Goal: Information Seeking & Learning: Learn about a topic

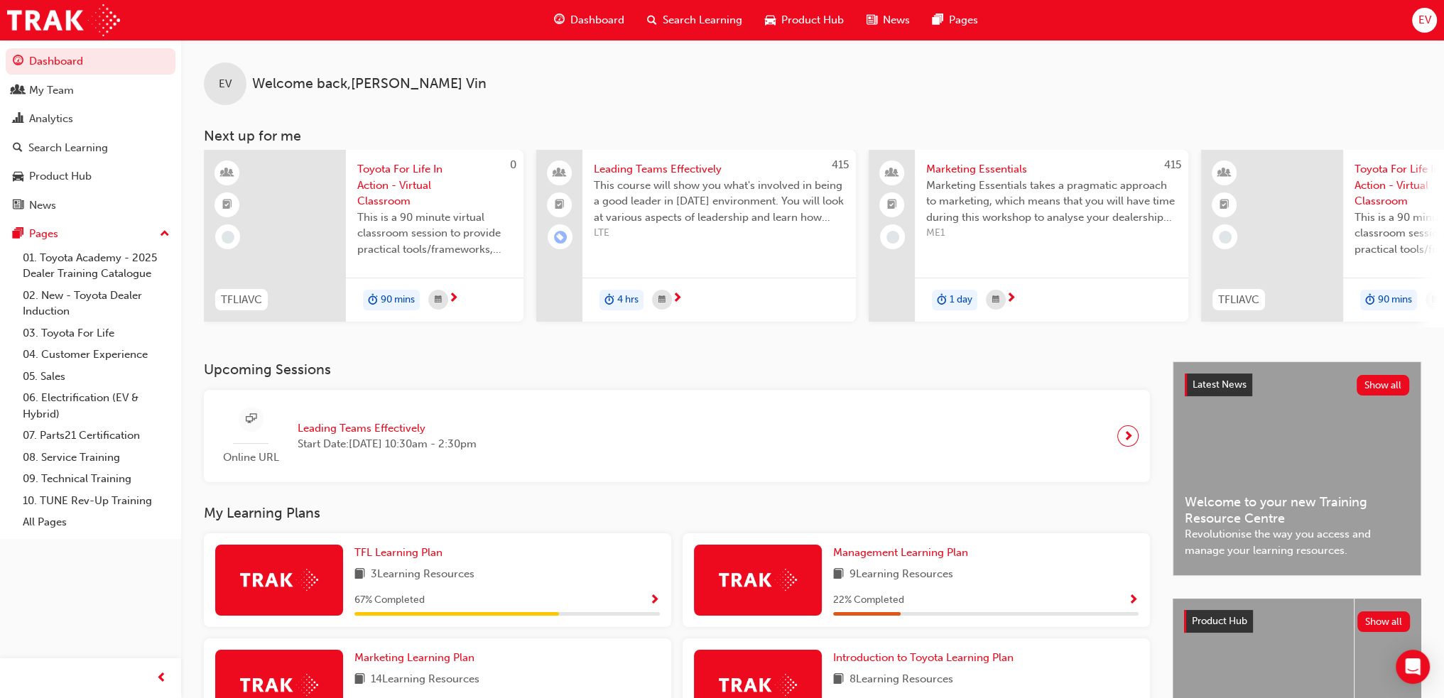
click at [697, 22] on span "Search Learning" at bounding box center [703, 20] width 80 height 16
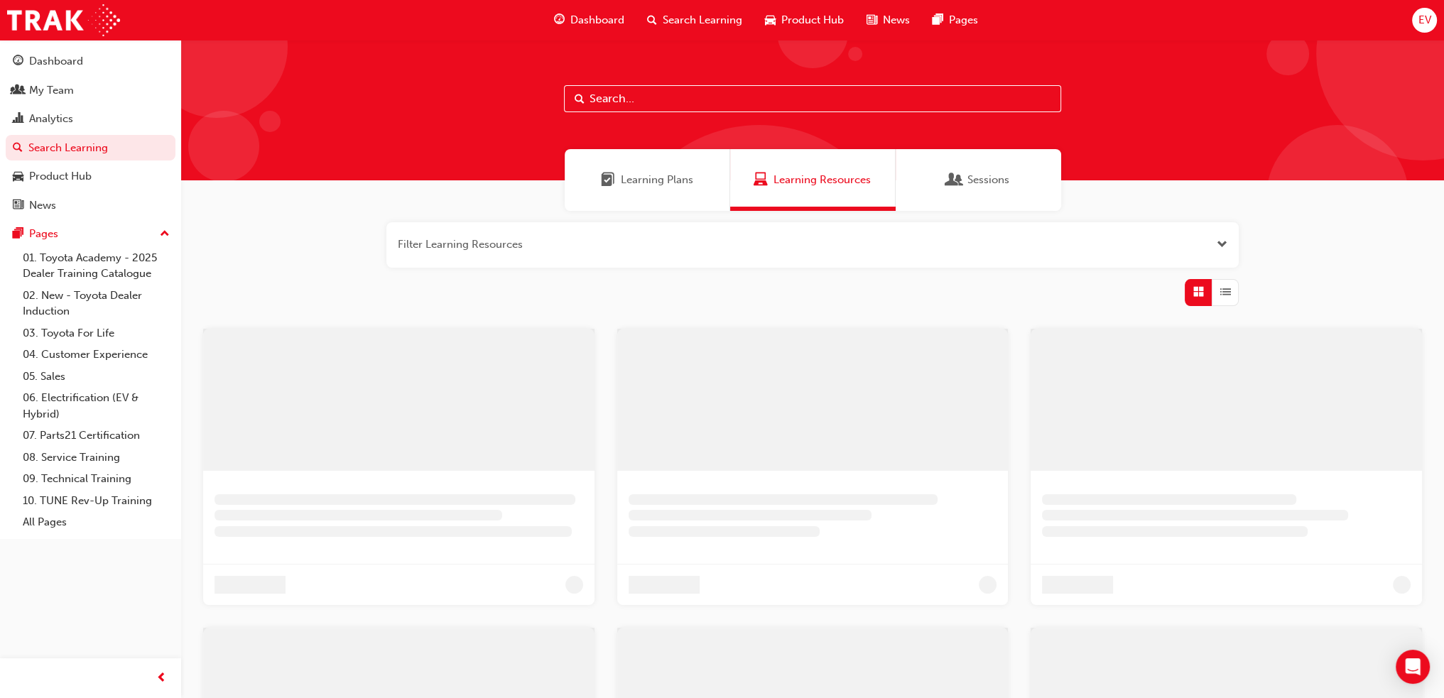
click at [711, 97] on input "text" at bounding box center [812, 98] width 497 height 27
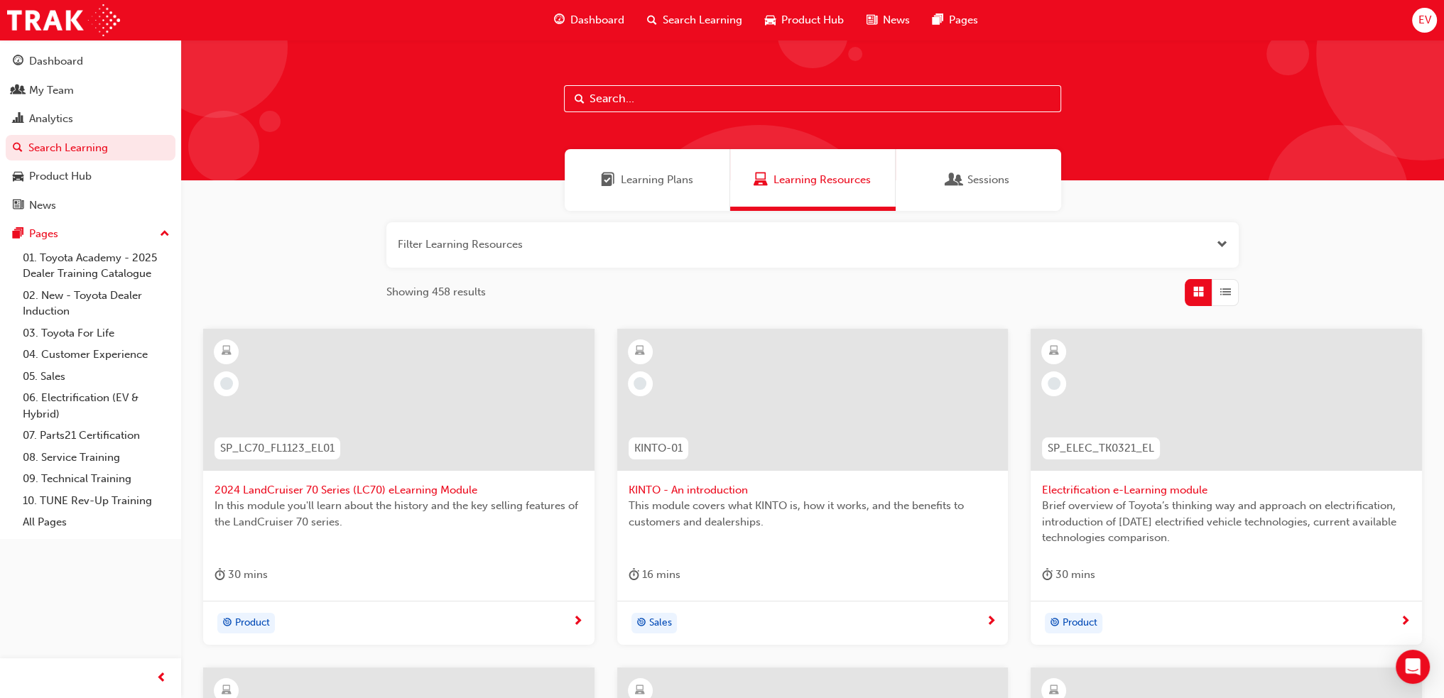
click at [671, 178] on span "Learning Plans" at bounding box center [657, 180] width 72 height 16
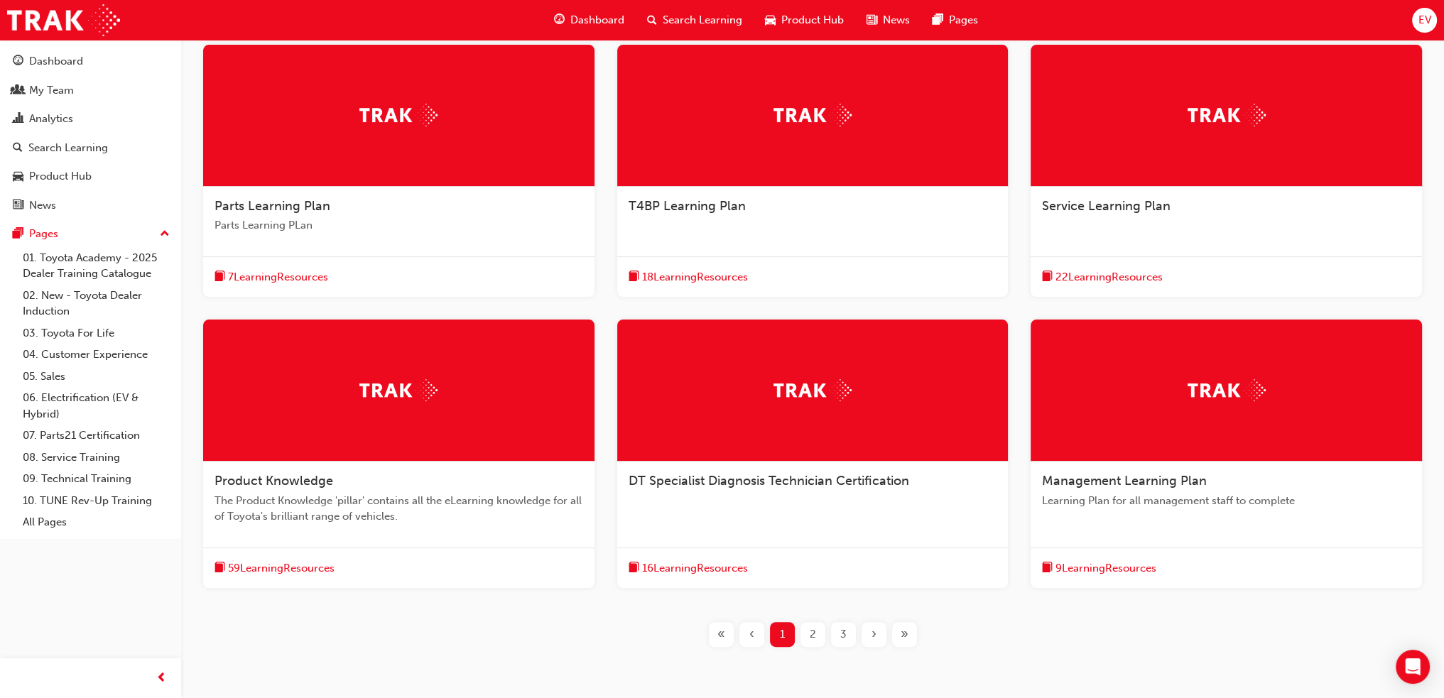
scroll to position [347, 0]
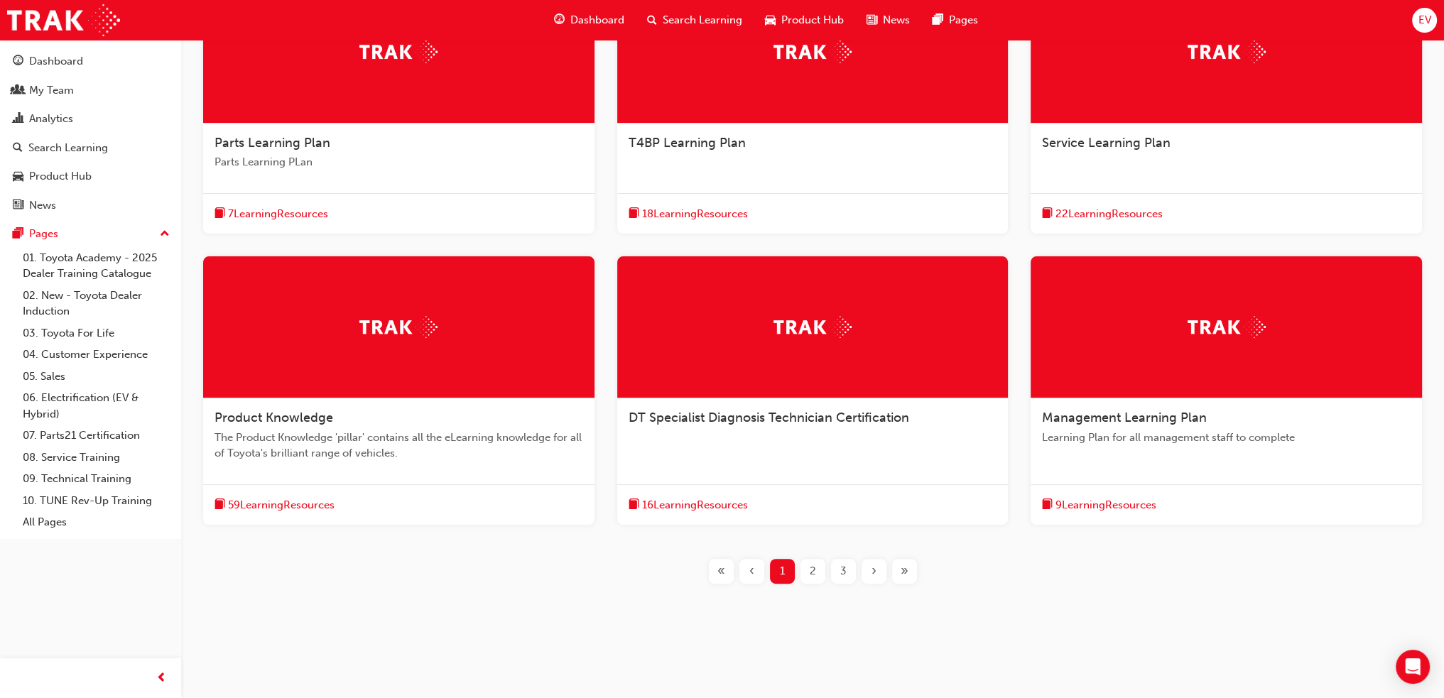
click at [813, 573] on span "2" at bounding box center [813, 571] width 6 height 16
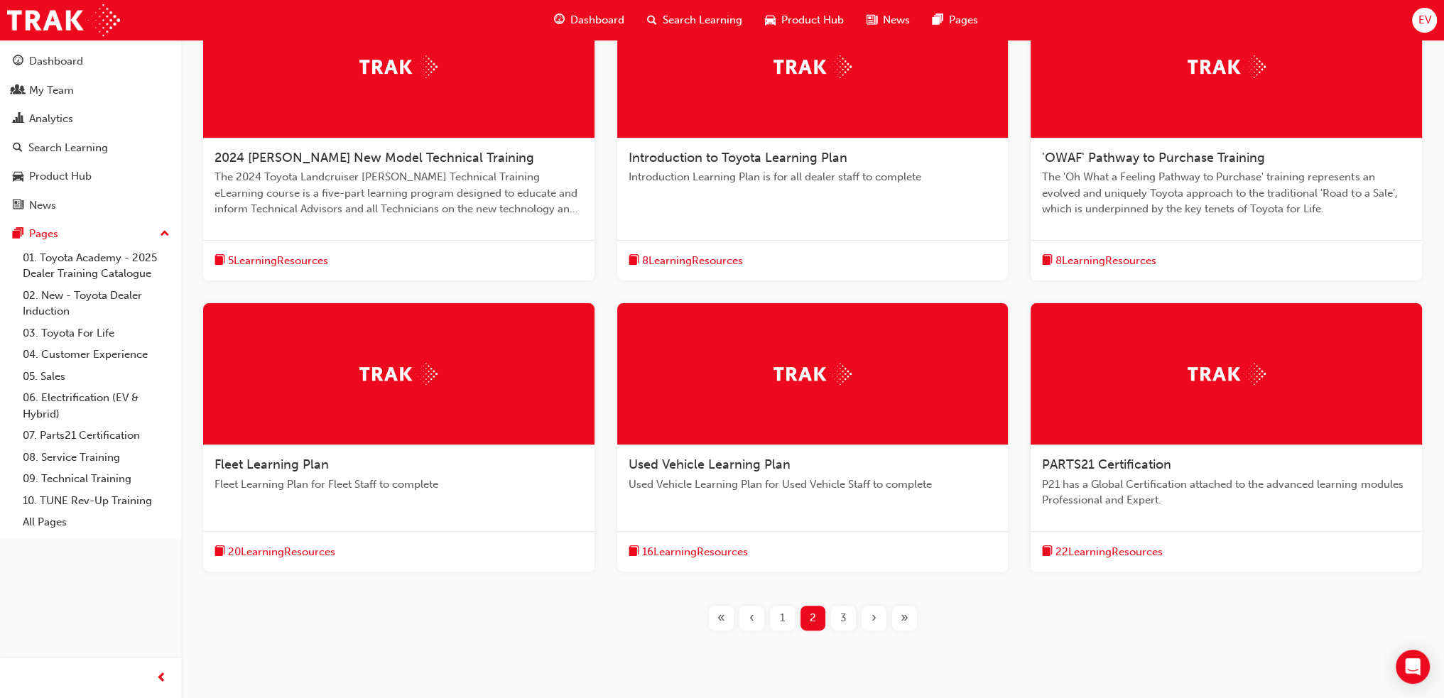
scroll to position [355, 0]
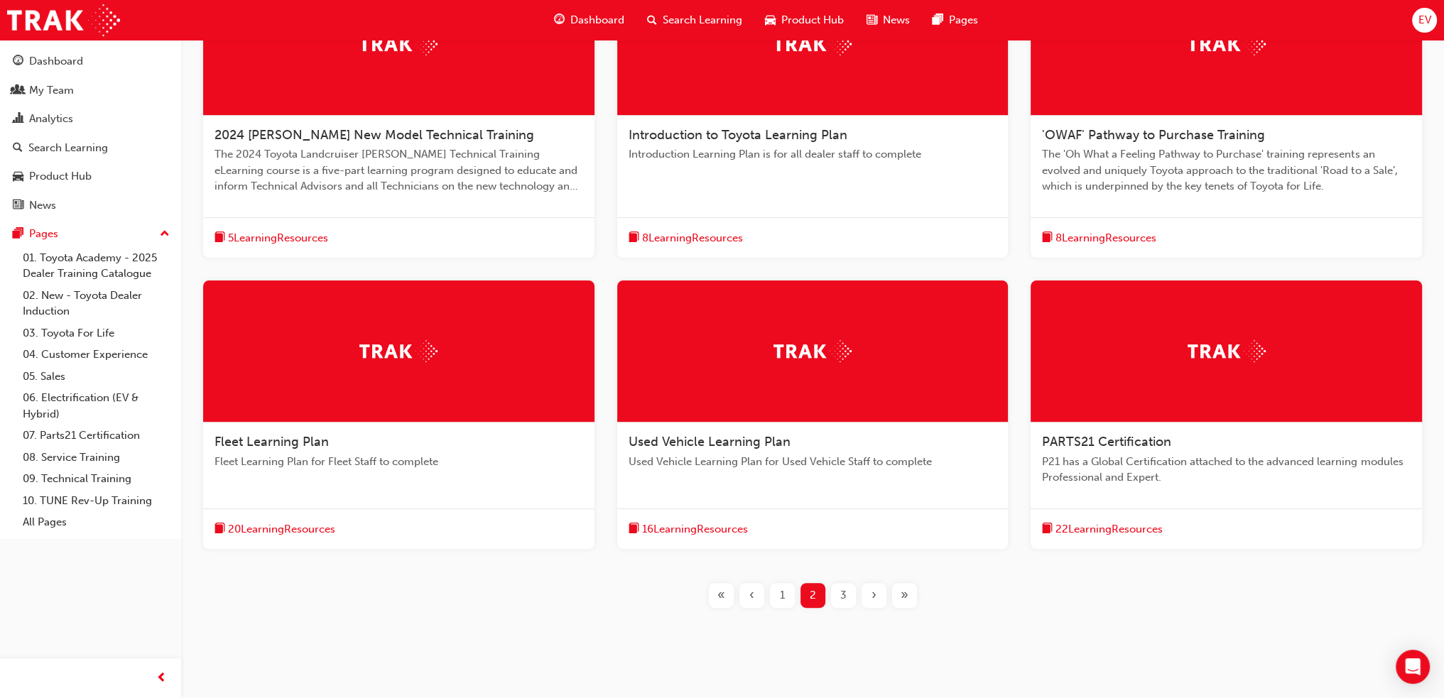
click at [702, 435] on span "Used Vehicle Learning Plan" at bounding box center [710, 442] width 162 height 16
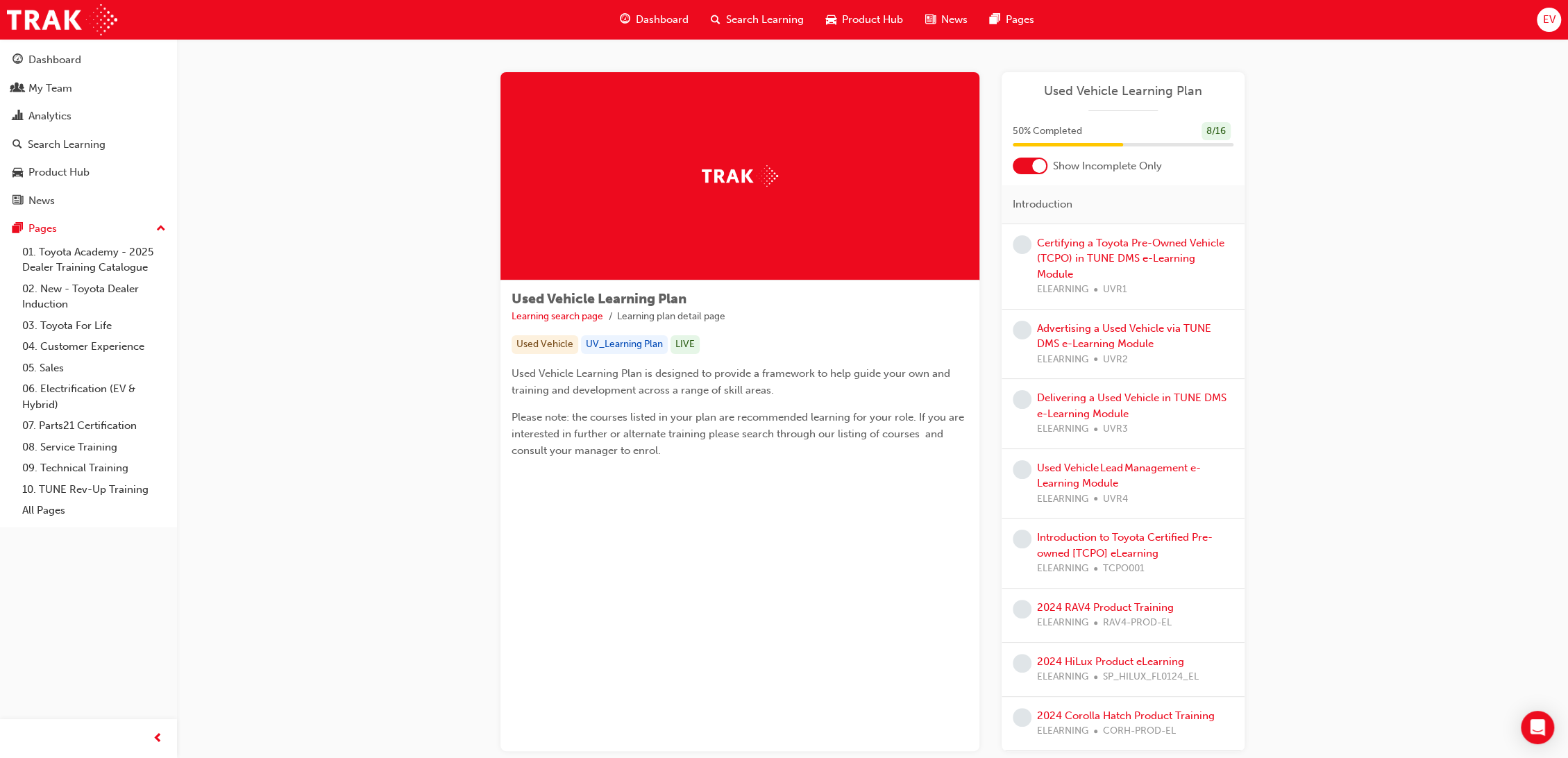
click at [1021, 162] on div at bounding box center [1030, 165] width 35 height 17
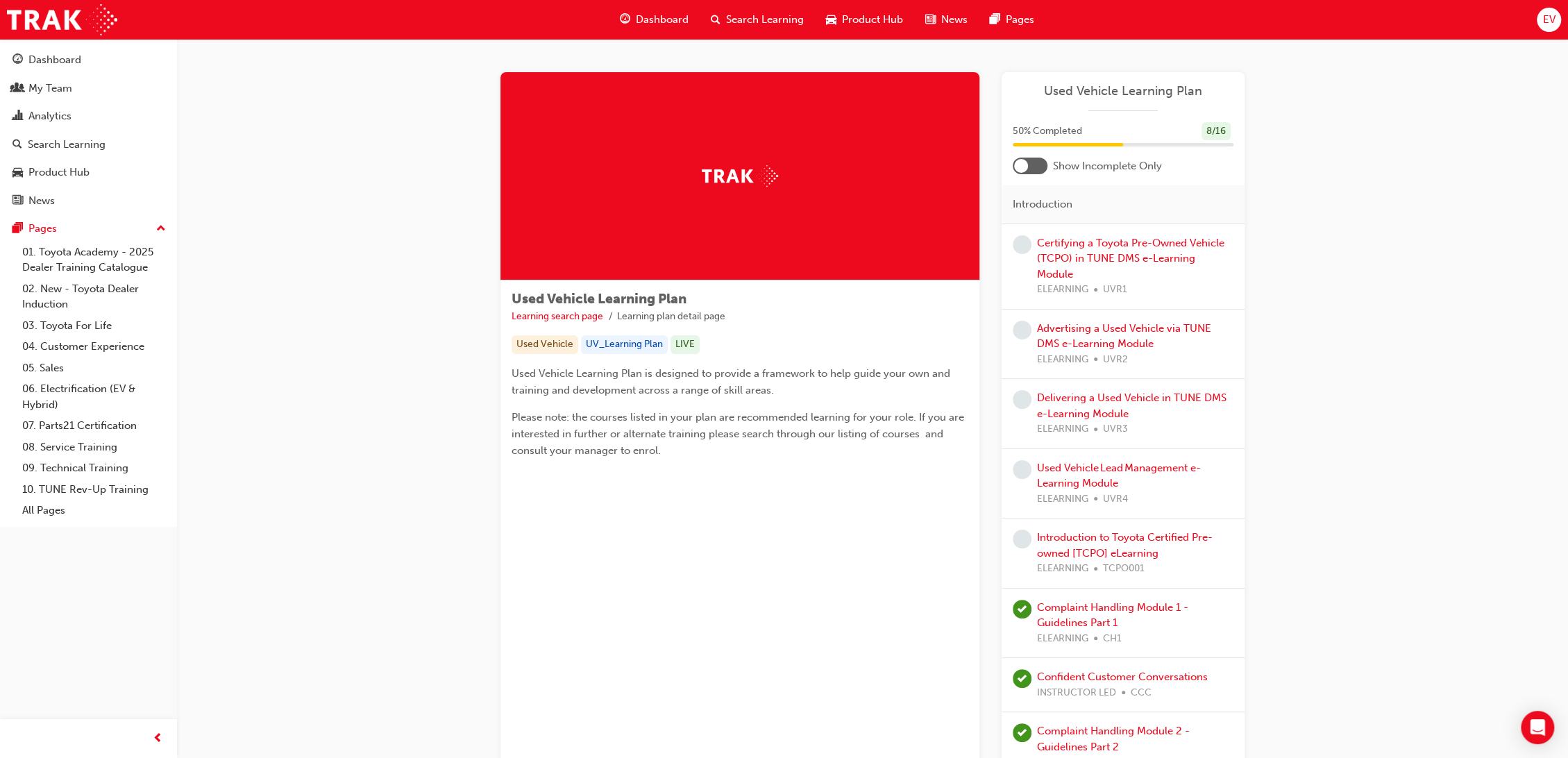
click at [1021, 162] on div at bounding box center [1021, 166] width 14 height 14
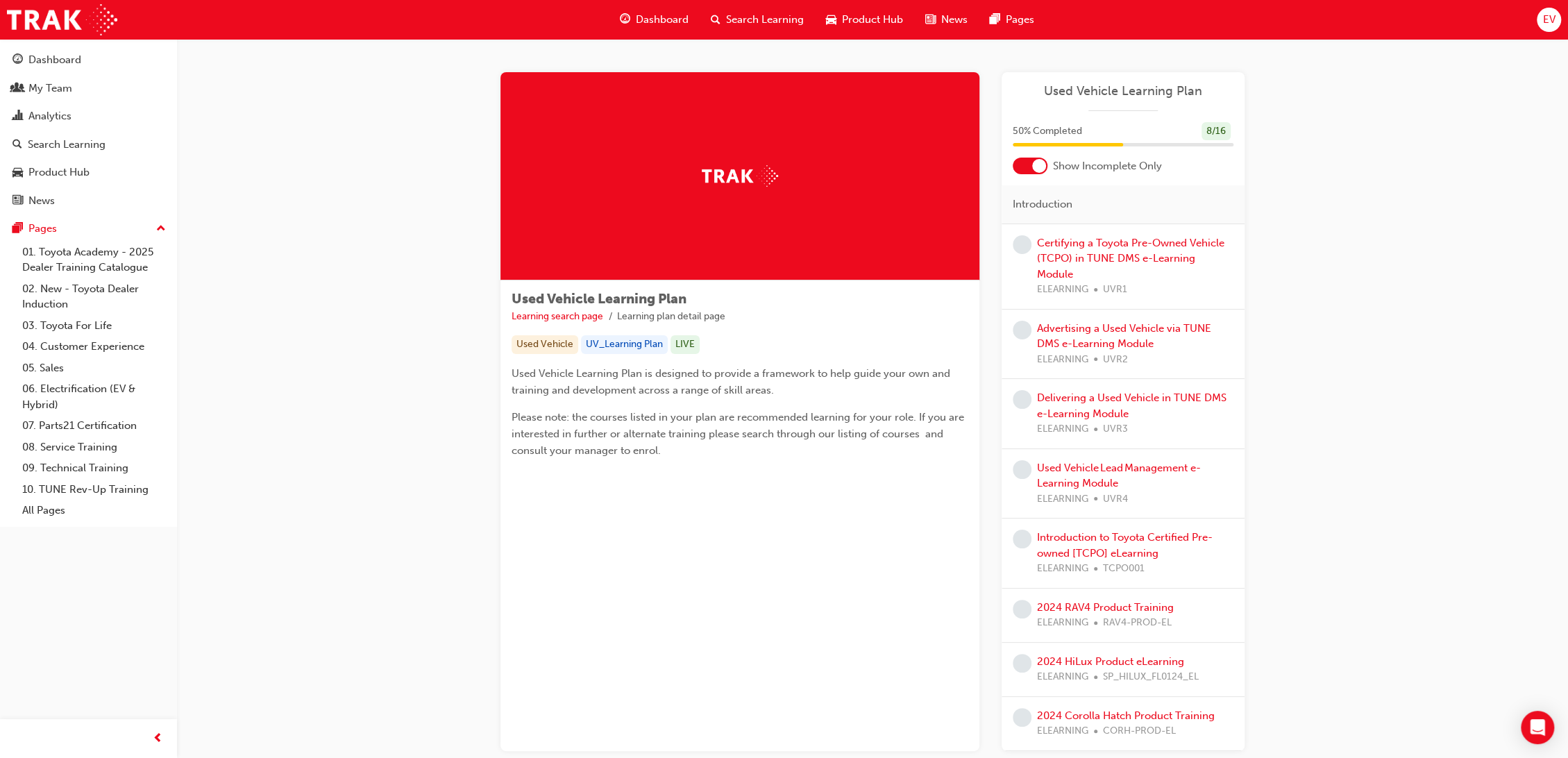
click at [1021, 162] on div at bounding box center [1030, 165] width 35 height 17
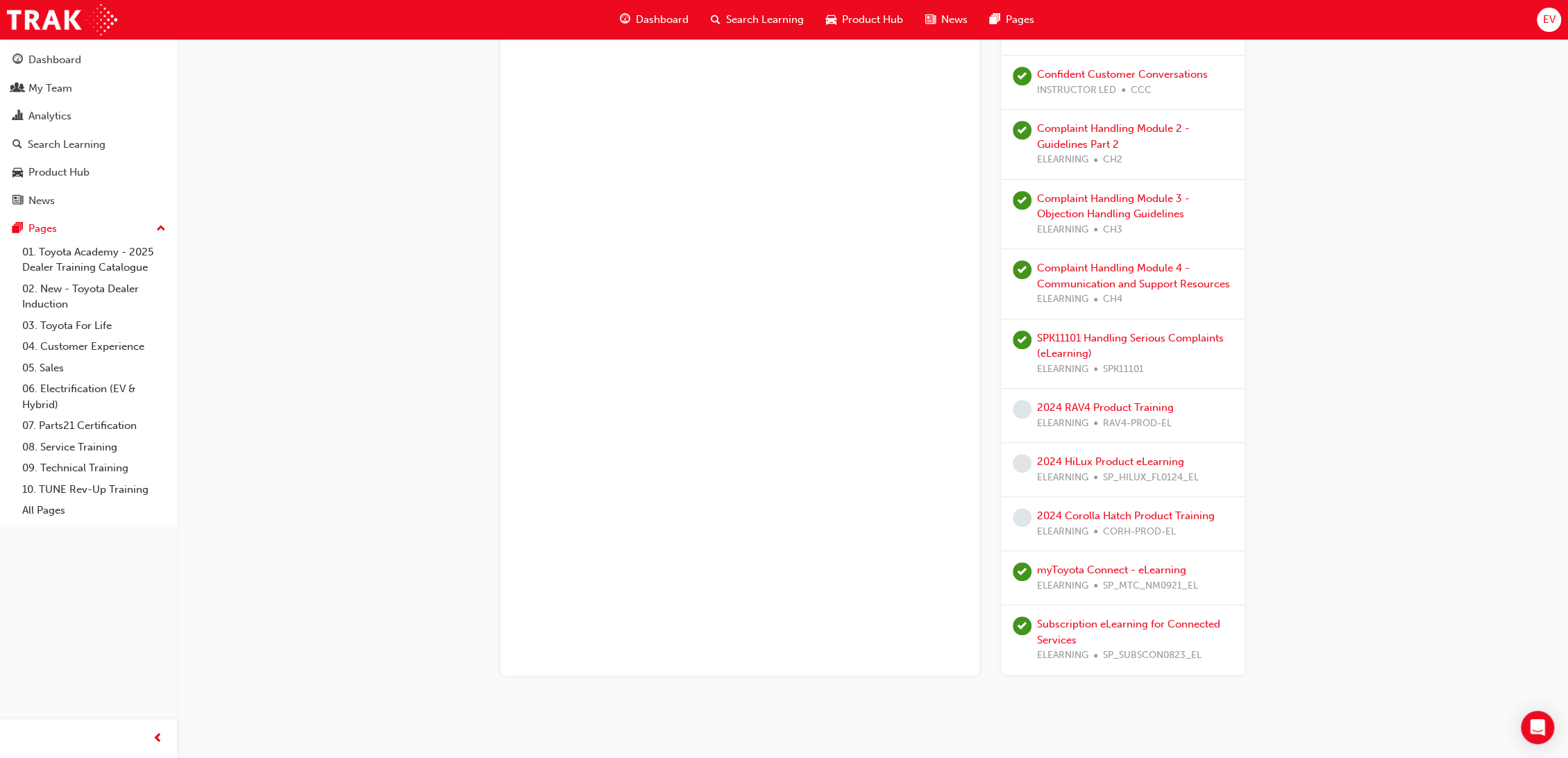
scroll to position [603, 0]
